Goal: Communication & Community: Share content

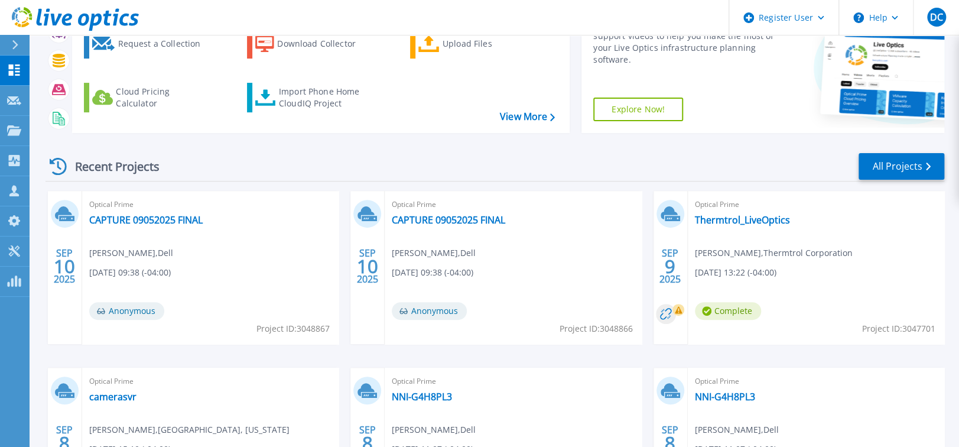
scroll to position [118, 0]
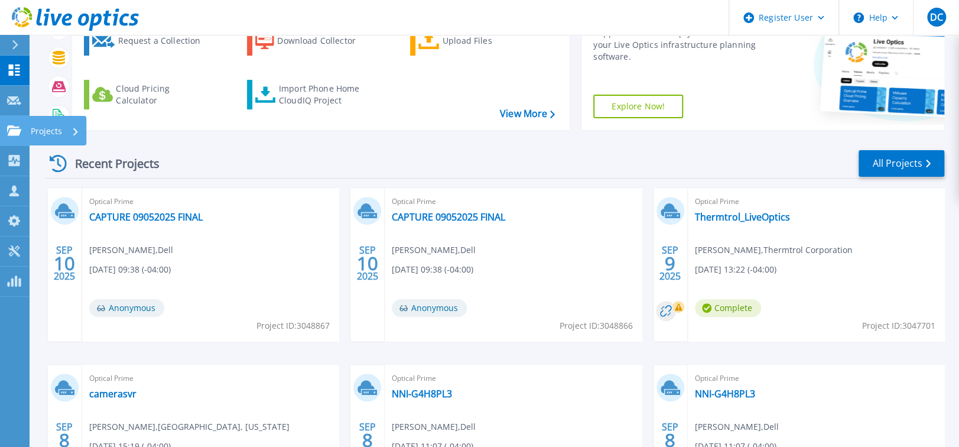
click at [12, 132] on icon at bounding box center [14, 130] width 14 height 10
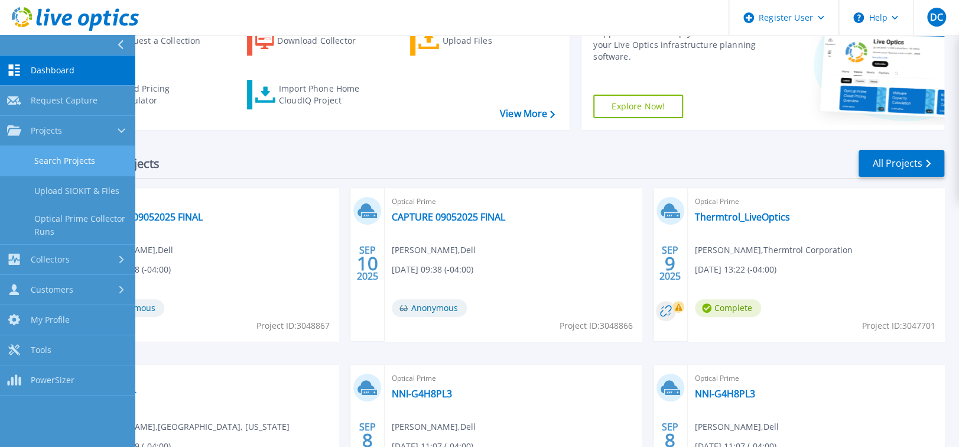
click at [80, 162] on link "Search Projects" at bounding box center [67, 161] width 135 height 30
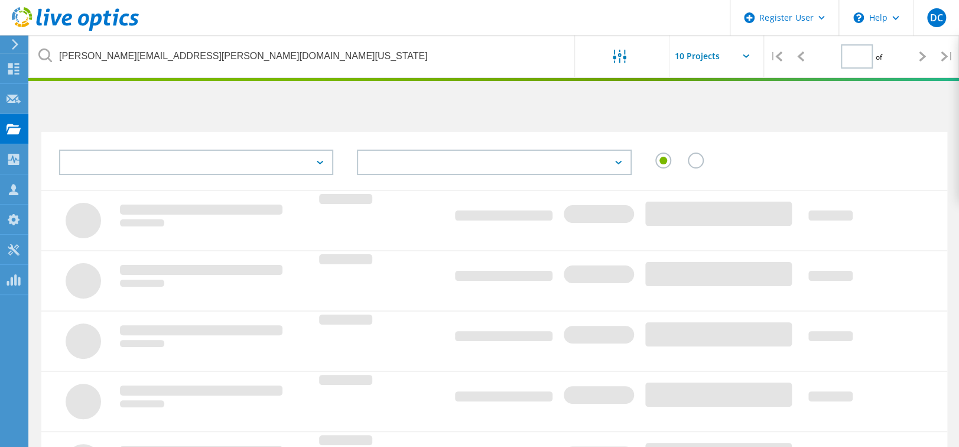
type input "1"
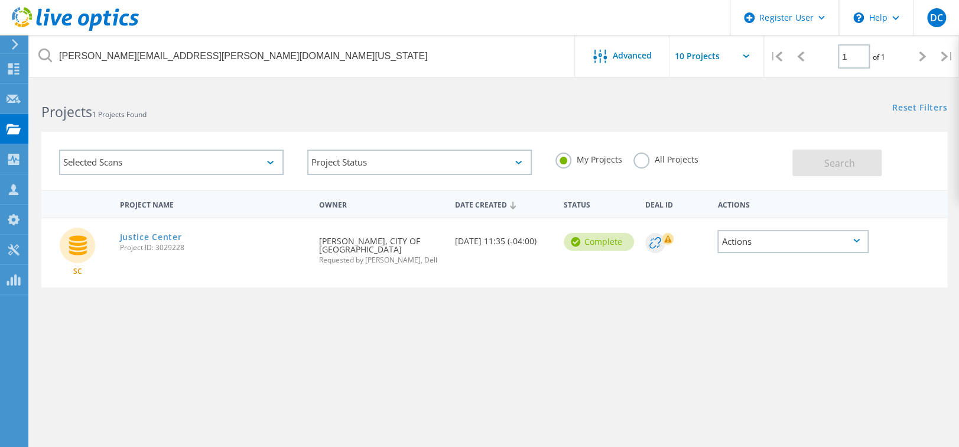
click at [652, 168] on div "All Projects" at bounding box center [665, 160] width 64 height 17
click at [655, 160] on label "All Projects" at bounding box center [665, 157] width 64 height 11
click at [0, 0] on input "All Projects" at bounding box center [0, 0] width 0 height 0
click at [859, 161] on button "Search" at bounding box center [836, 162] width 89 height 27
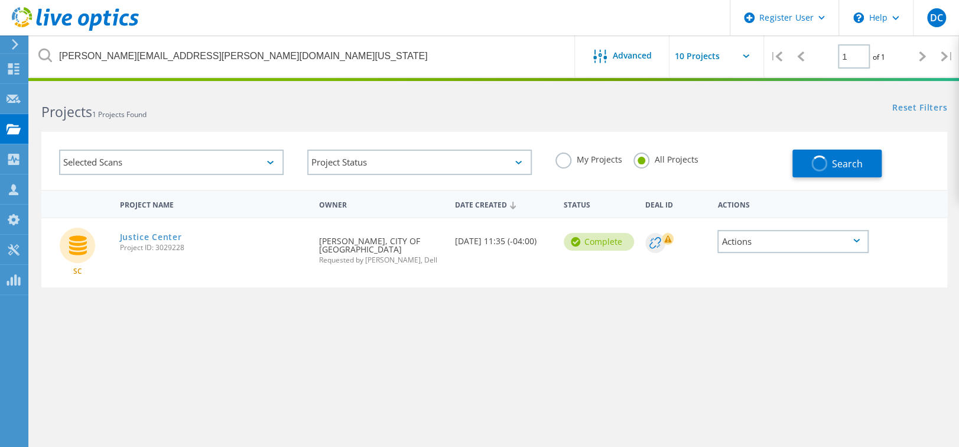
click at [740, 354] on div "Project Name Owner Date Created Status Deal Id Actions SC Justice Center Projec…" at bounding box center [494, 343] width 906 height 307
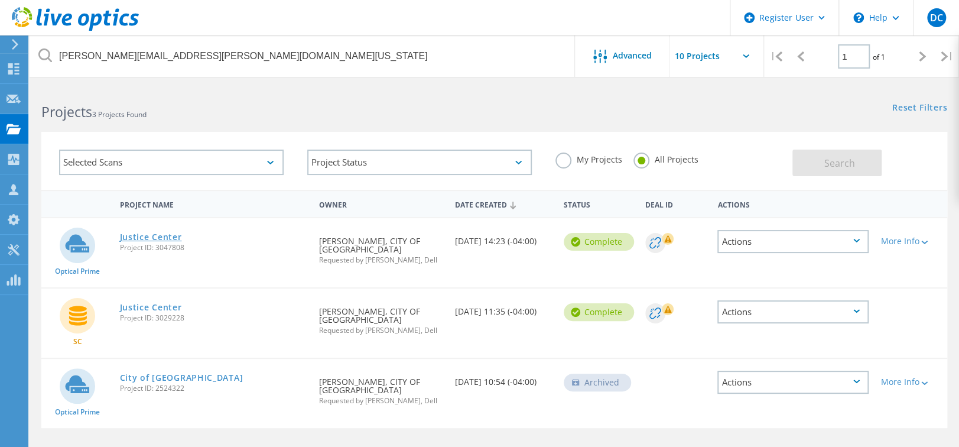
click at [155, 235] on link "Justice Center" at bounding box center [151, 237] width 62 height 8
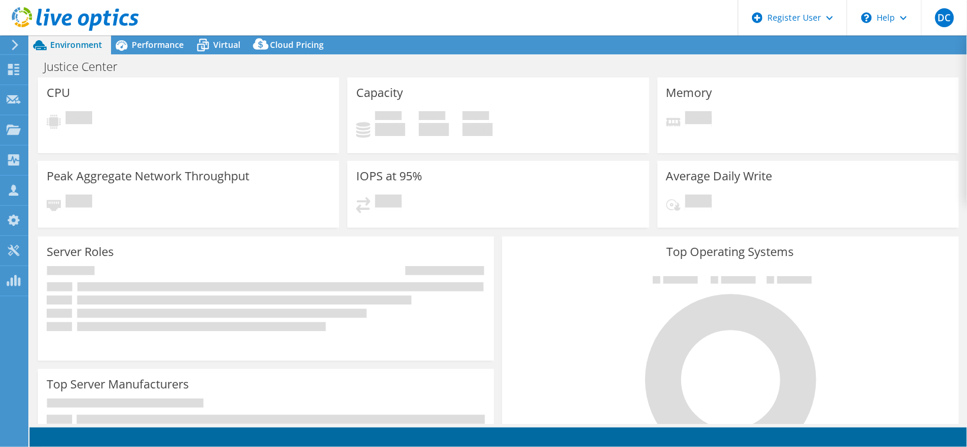
select select "USD"
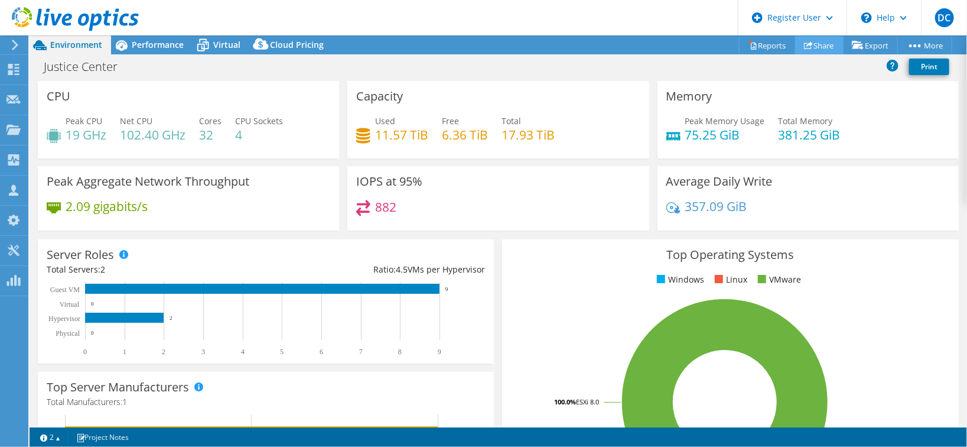
click at [821, 43] on link "Share" at bounding box center [819, 45] width 48 height 18
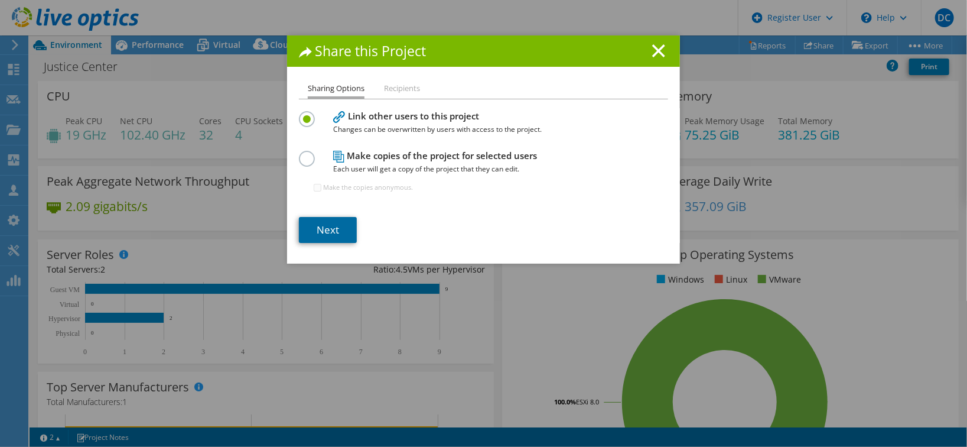
click at [340, 226] on link "Next" at bounding box center [328, 230] width 58 height 26
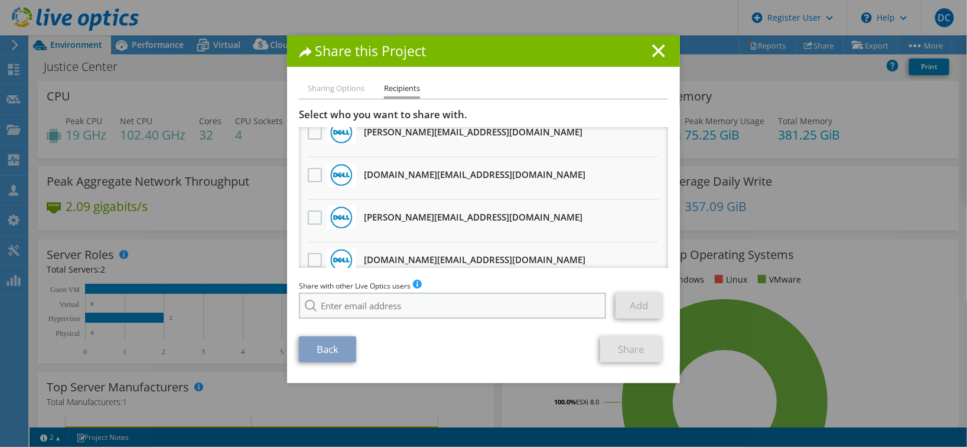
scroll to position [510, 0]
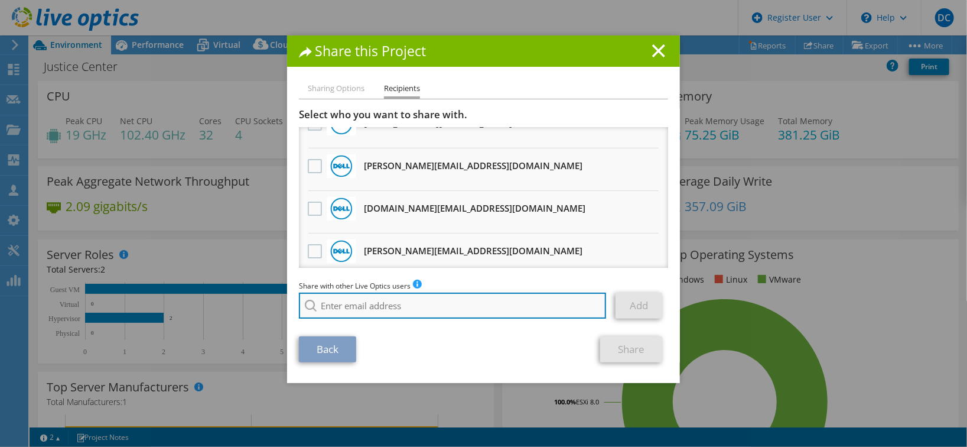
click at [434, 292] on input "search" at bounding box center [452, 305] width 307 height 26
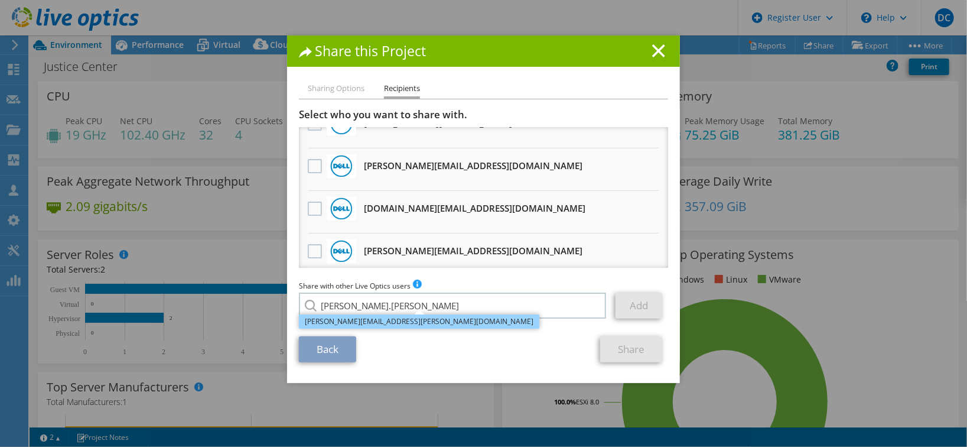
click at [391, 318] on li "Duncan.Ulman@dell.com" at bounding box center [419, 321] width 240 height 14
type input "Duncan.Ulman@dell.com"
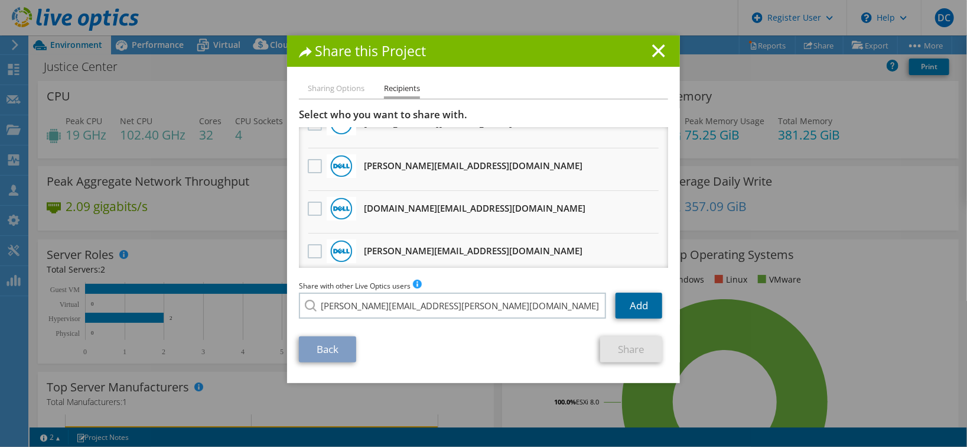
click at [631, 302] on link "Add" at bounding box center [639, 305] width 47 height 26
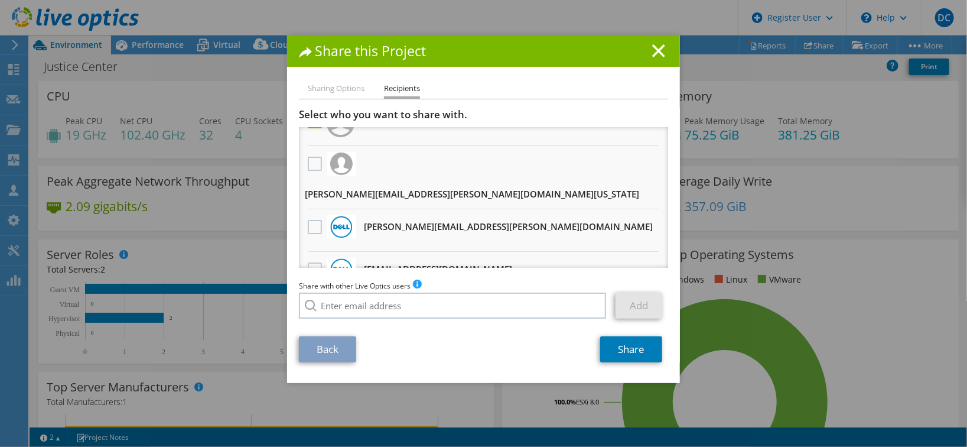
scroll to position [0, 0]
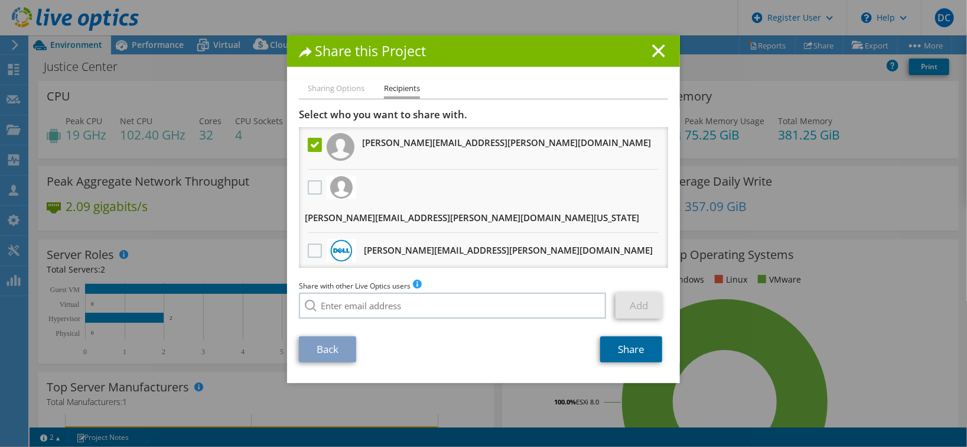
click at [624, 343] on link "Share" at bounding box center [631, 349] width 62 height 26
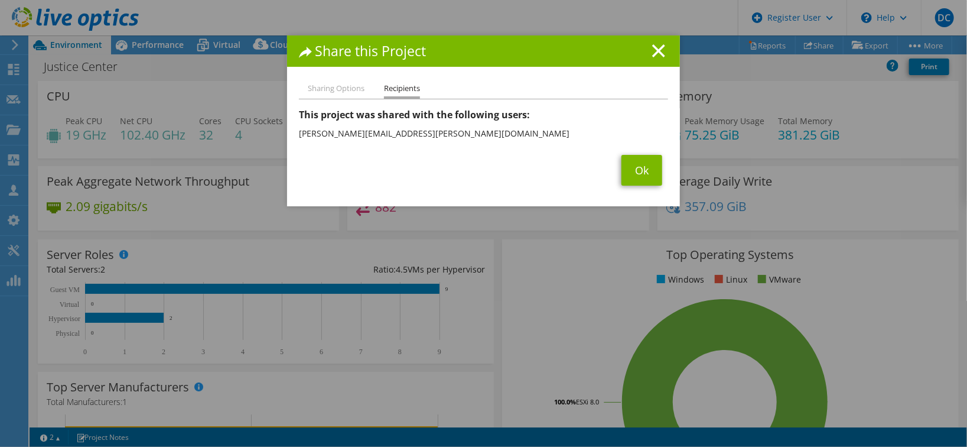
click at [662, 45] on h1 "Share this Project" at bounding box center [483, 51] width 369 height 14
click at [653, 48] on icon at bounding box center [658, 50] width 13 height 13
